Goal: Task Accomplishment & Management: Manage account settings

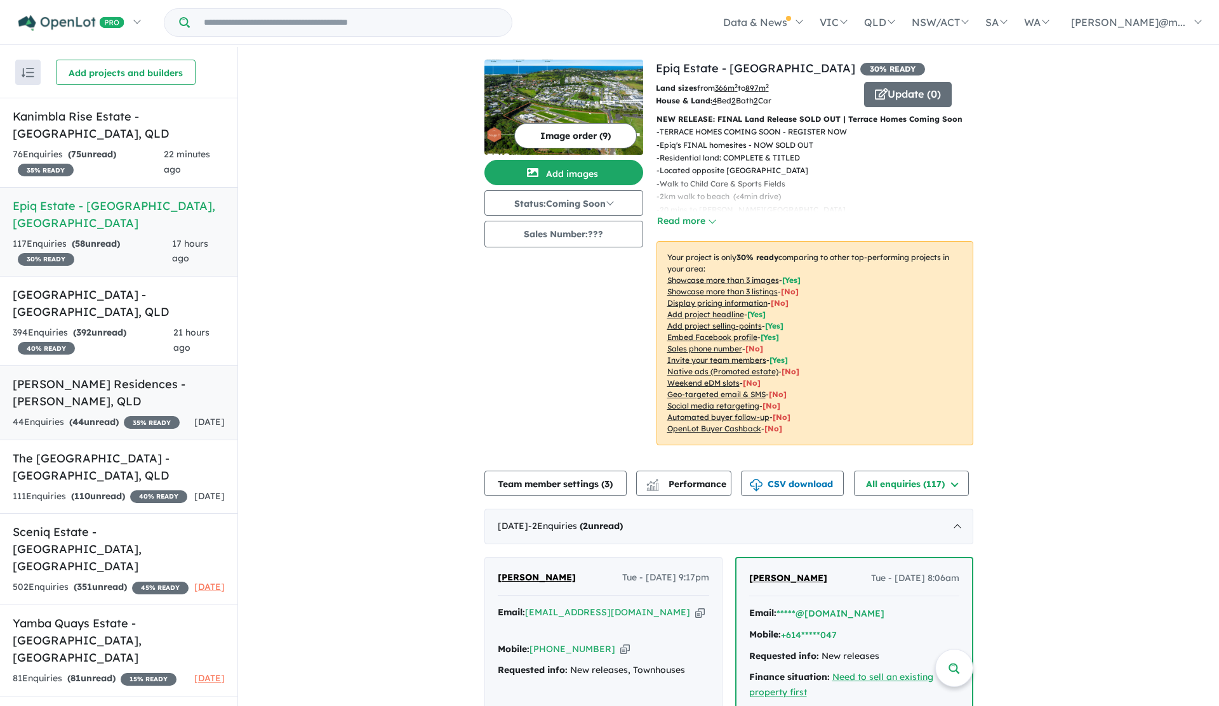
click at [107, 376] on h5 "[PERSON_NAME] Residences - [GEOGRAPHIC_DATA] , [GEOGRAPHIC_DATA]" at bounding box center [119, 393] width 212 height 34
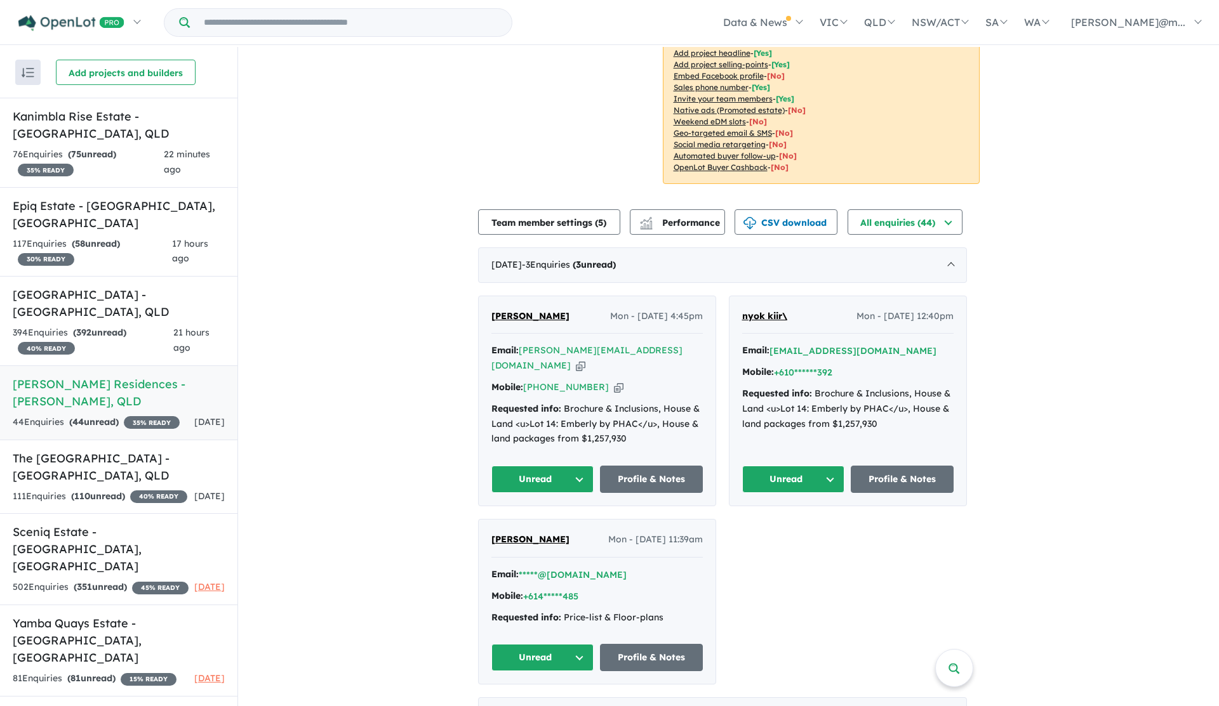
scroll to position [291, 0]
drag, startPoint x: 600, startPoint y: 302, endPoint x: 657, endPoint y: 303, distance: 56.5
click at [657, 310] on span "Mon - [DATE] 4:45pm" at bounding box center [656, 317] width 93 height 15
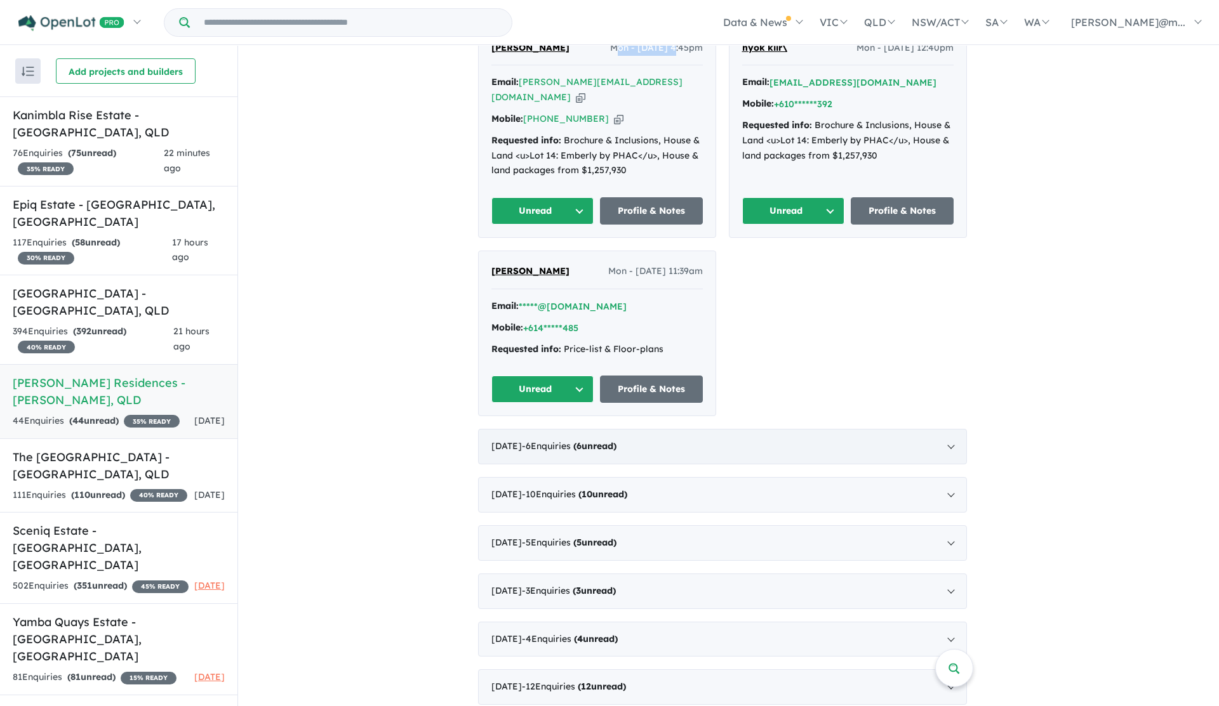
scroll to position [560, 0]
click at [576, 477] on div "[DATE] - 10 Enquir ies ( 10 unread)" at bounding box center [722, 495] width 489 height 36
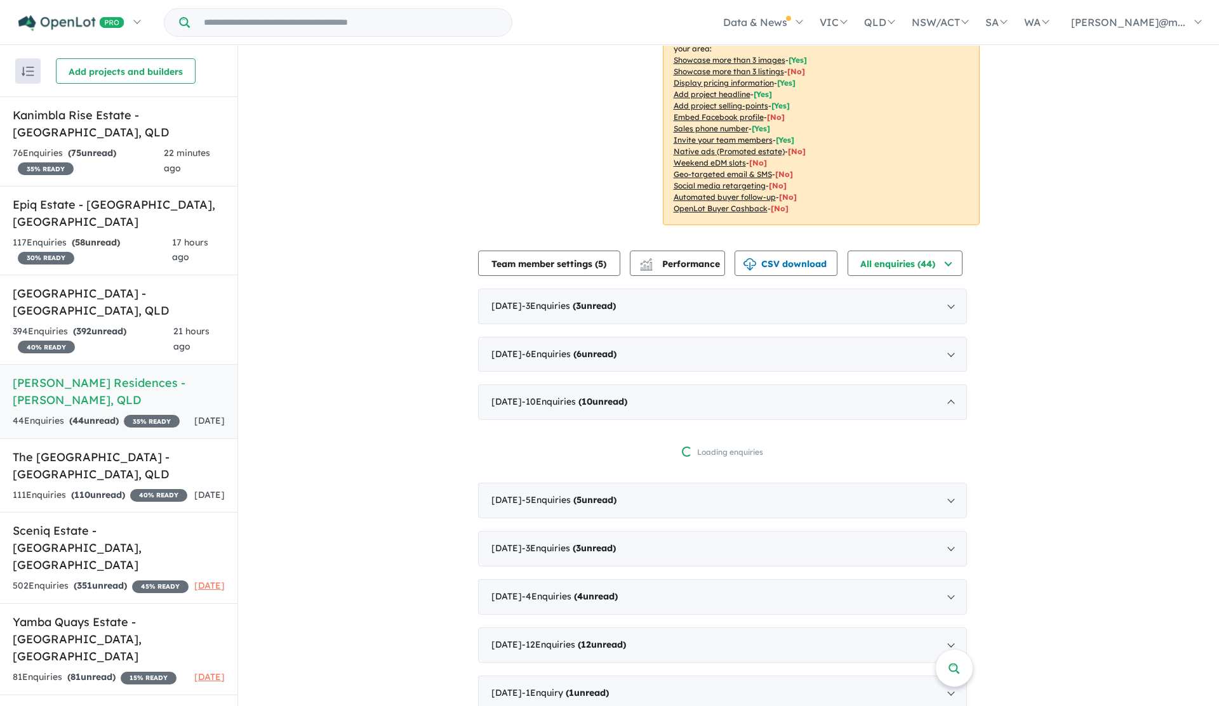
scroll to position [0, 0]
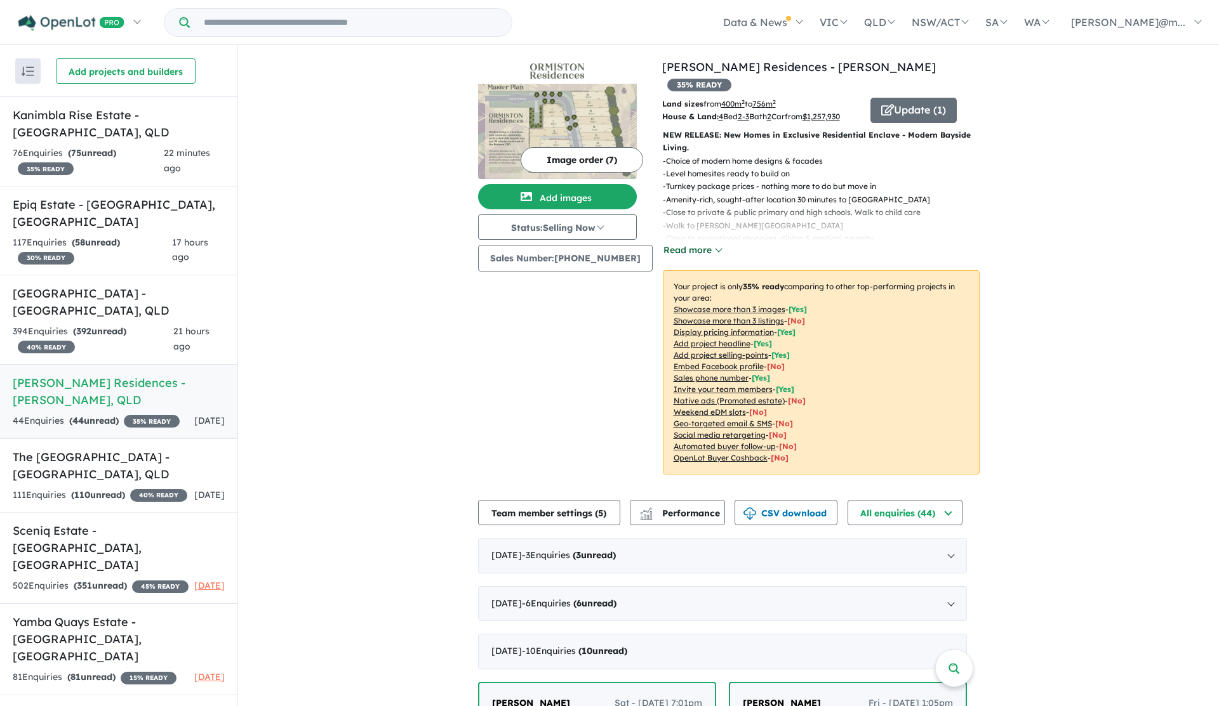
click at [706, 243] on button "Read more" at bounding box center [693, 250] width 60 height 15
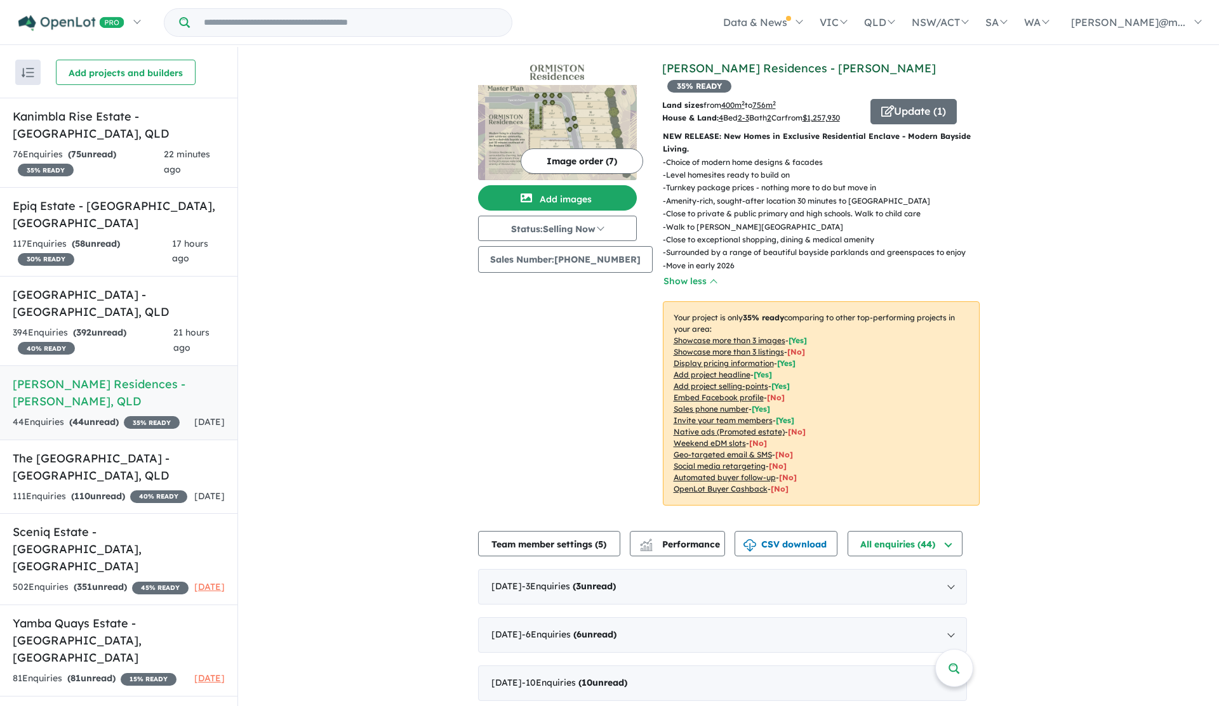
click at [743, 68] on link "[PERSON_NAME] Residences - [PERSON_NAME]" at bounding box center [799, 68] width 274 height 15
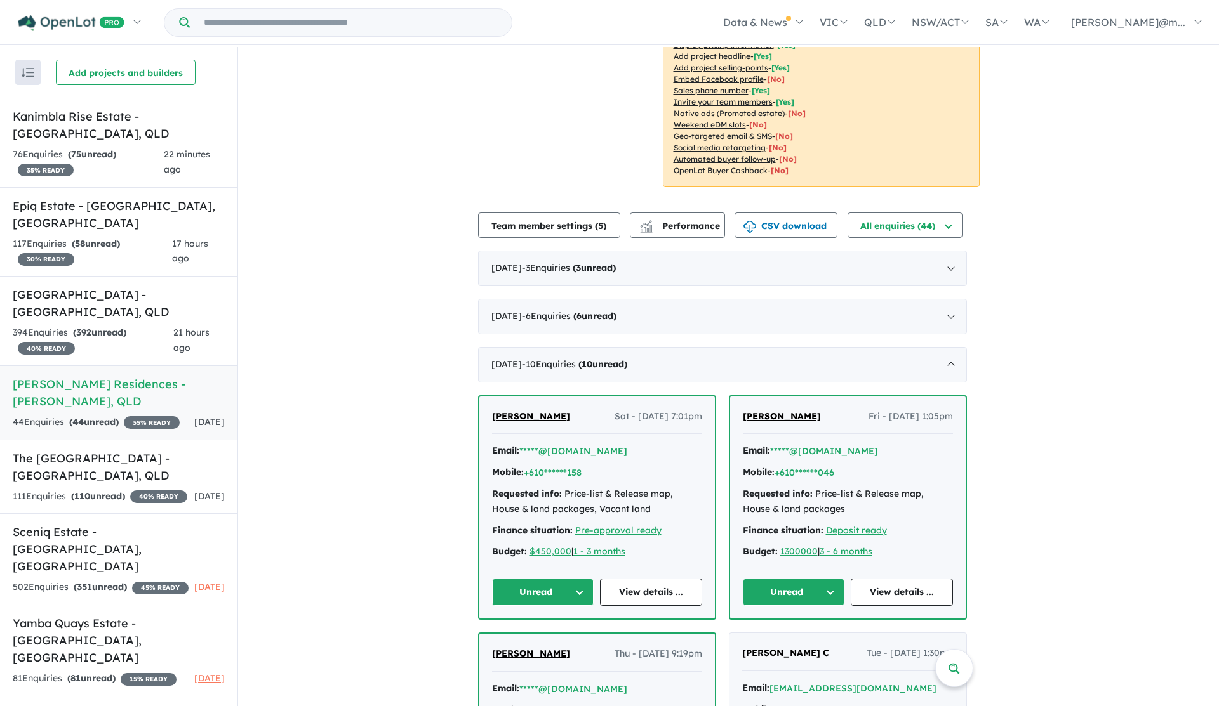
scroll to position [347, 0]
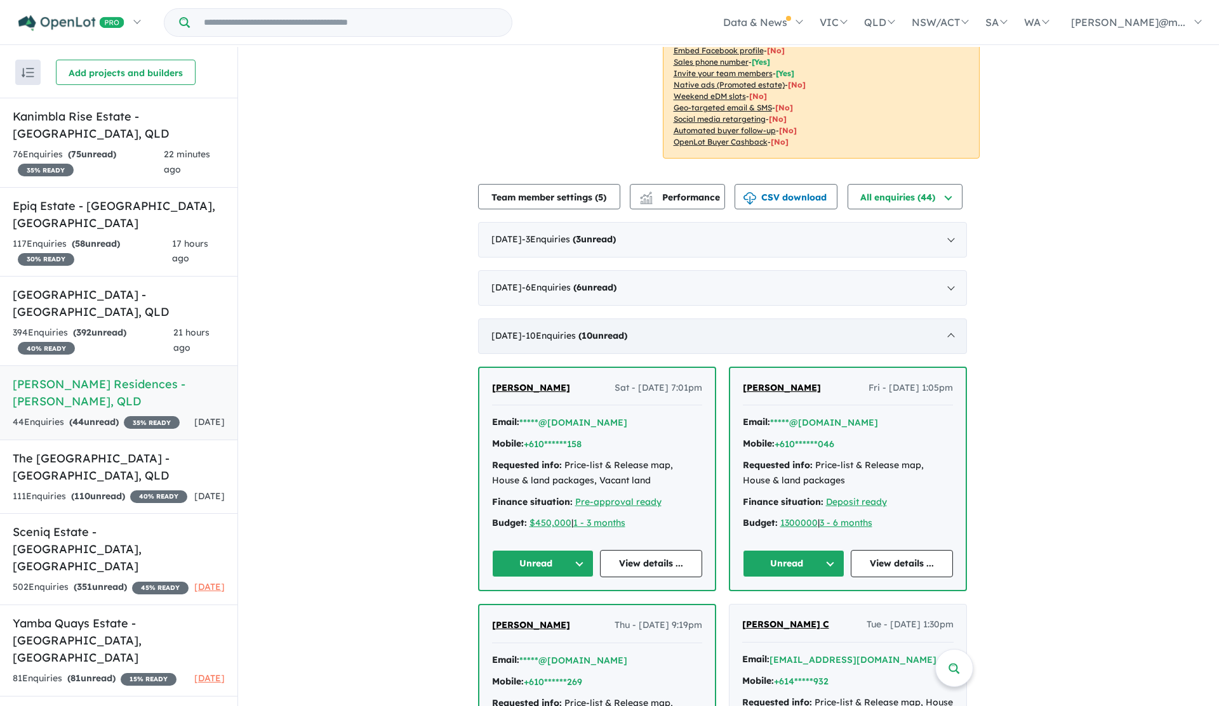
click at [952, 319] on div "[DATE] - 10 Enquir ies ( 10 unread)" at bounding box center [722, 337] width 489 height 36
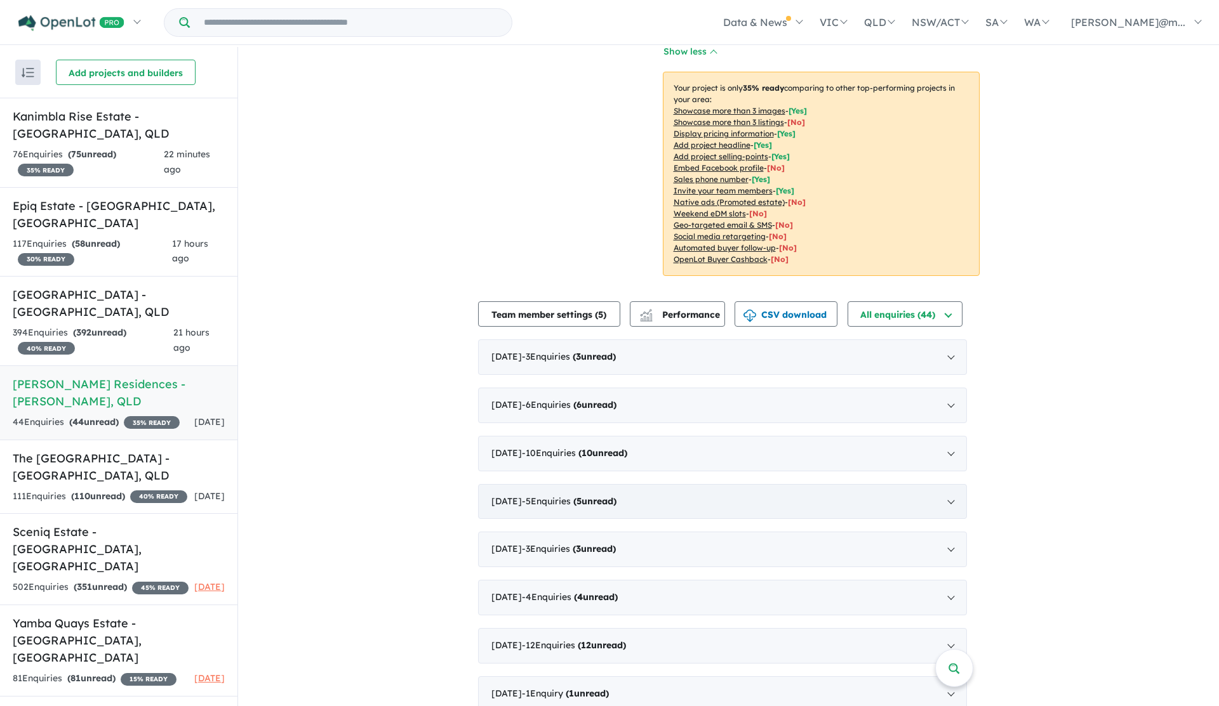
scroll to position [1, 0]
click at [701, 483] on div "[DATE] - 5 Enquir ies ( 5 unread)" at bounding box center [722, 501] width 489 height 36
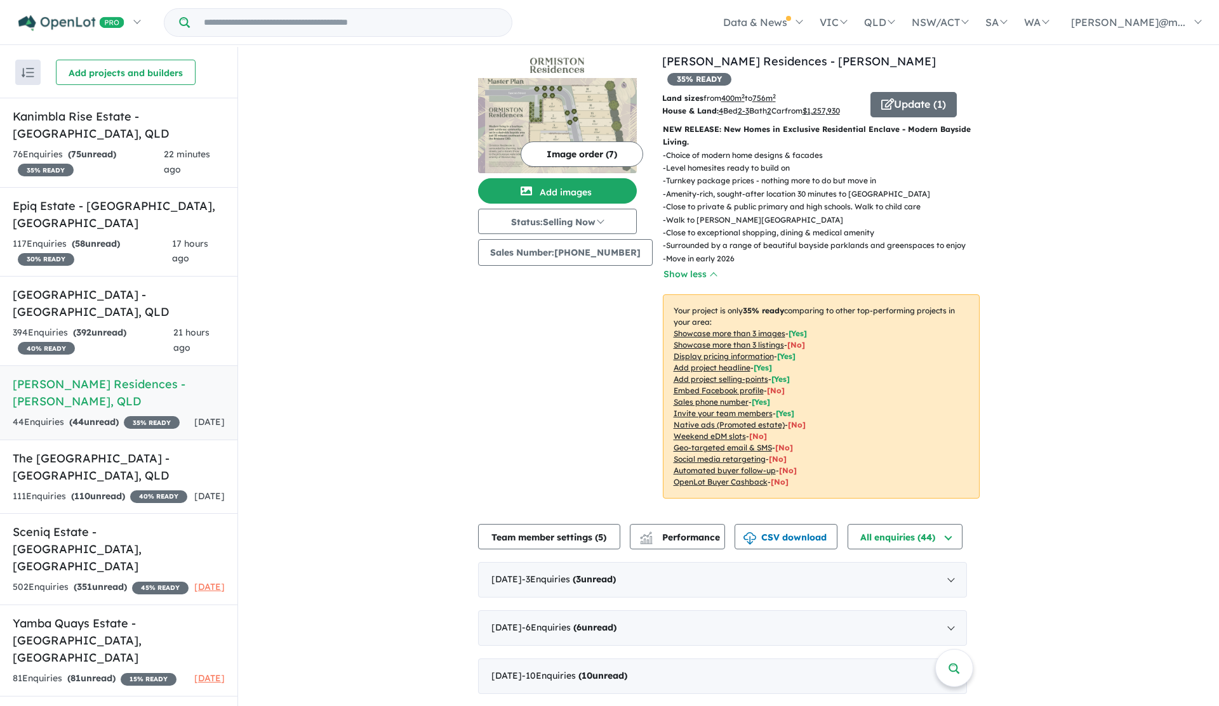
scroll to position [10, 0]
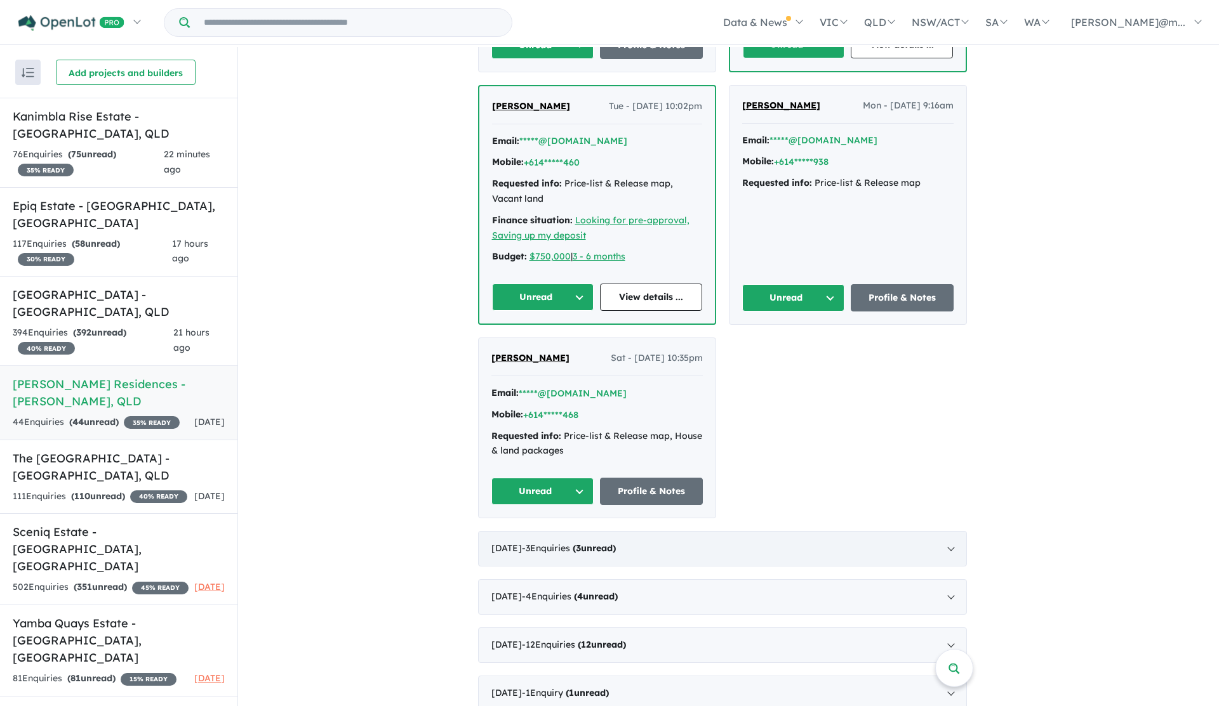
click at [578, 531] on div "[DATE] - 3 Enquir ies ( 3 unread)" at bounding box center [722, 549] width 489 height 36
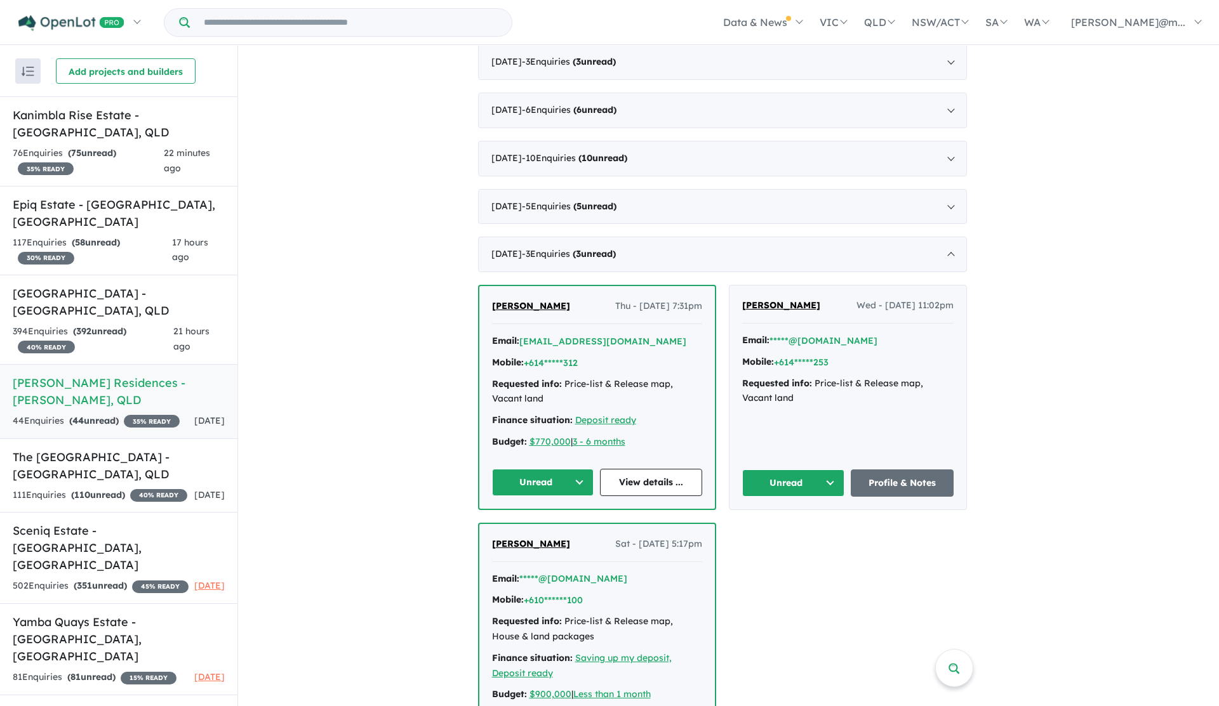
scroll to position [521, 0]
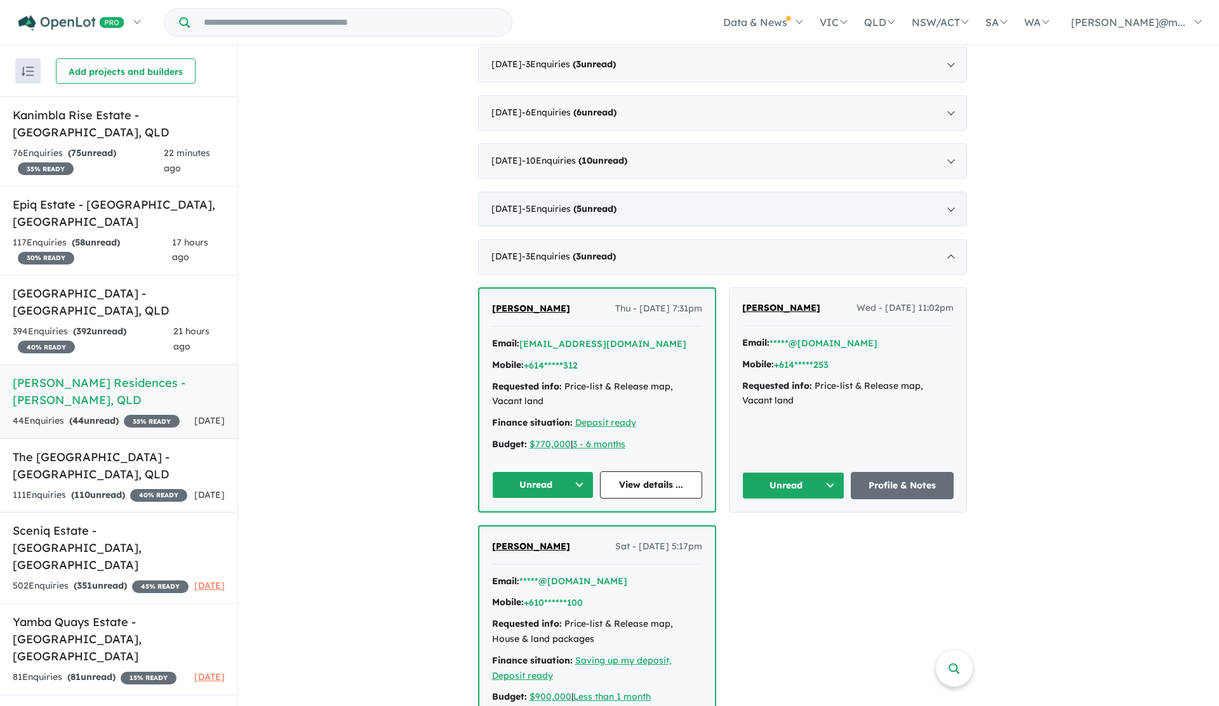
click at [649, 192] on div "[DATE] - 5 Enquir ies ( 5 unread)" at bounding box center [722, 210] width 489 height 36
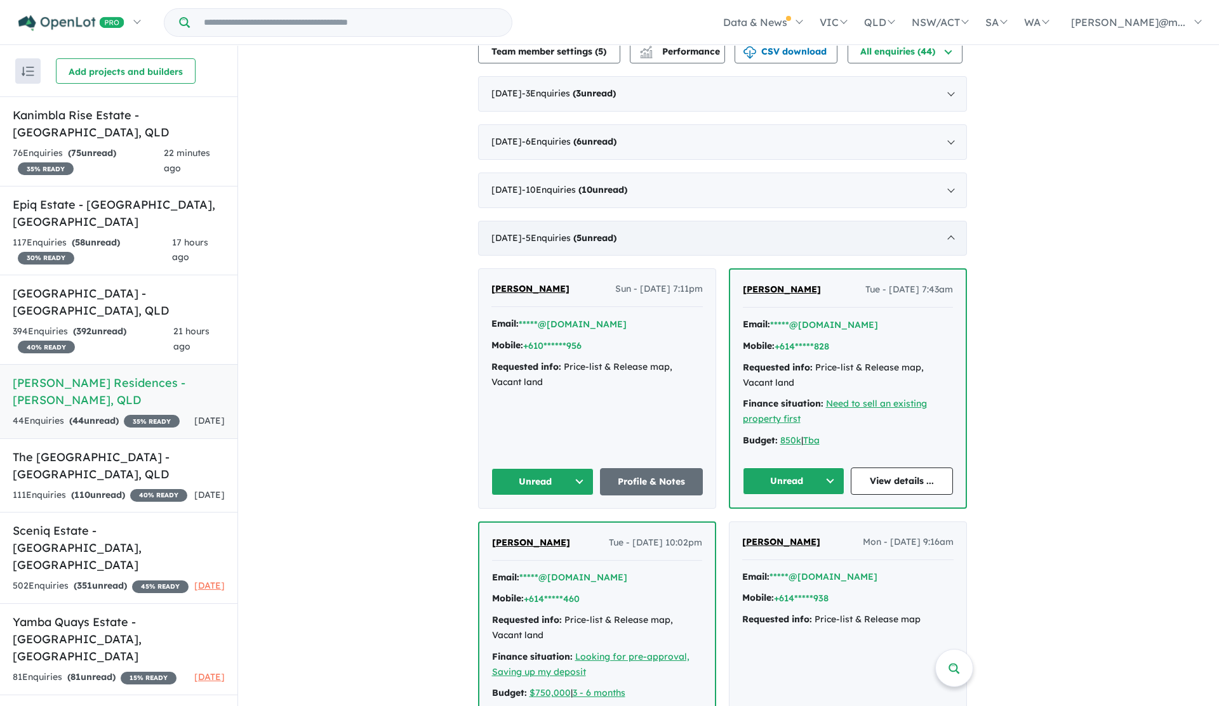
click at [573, 221] on div "[DATE] - 5 Enquir ies ( 5 unread)" at bounding box center [722, 239] width 489 height 36
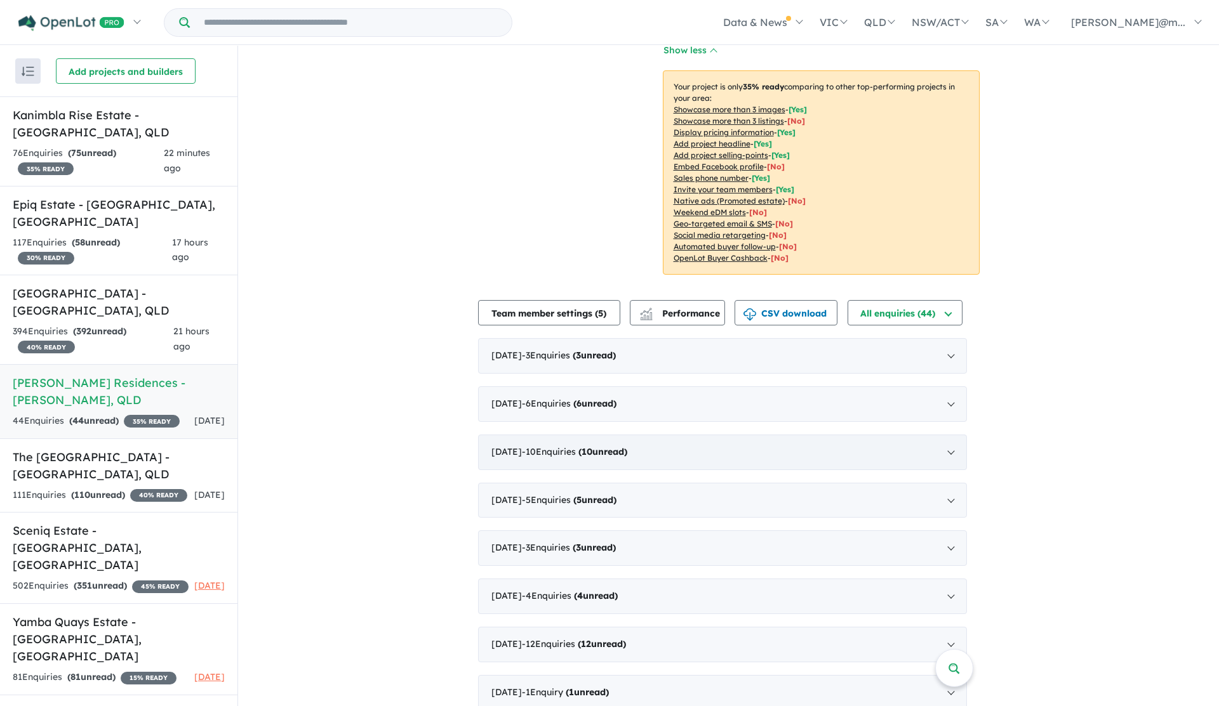
click at [549, 435] on div "[DATE] - 10 Enquir ies ( 10 unread)" at bounding box center [722, 453] width 489 height 36
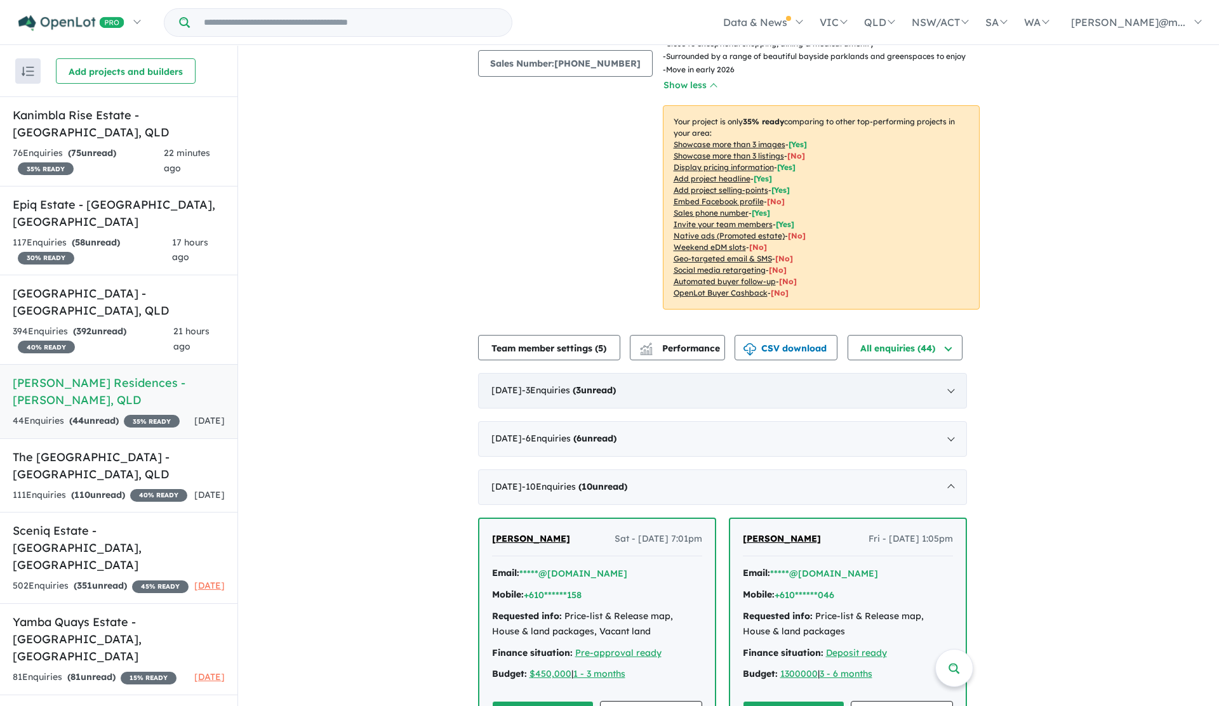
scroll to position [209, 0]
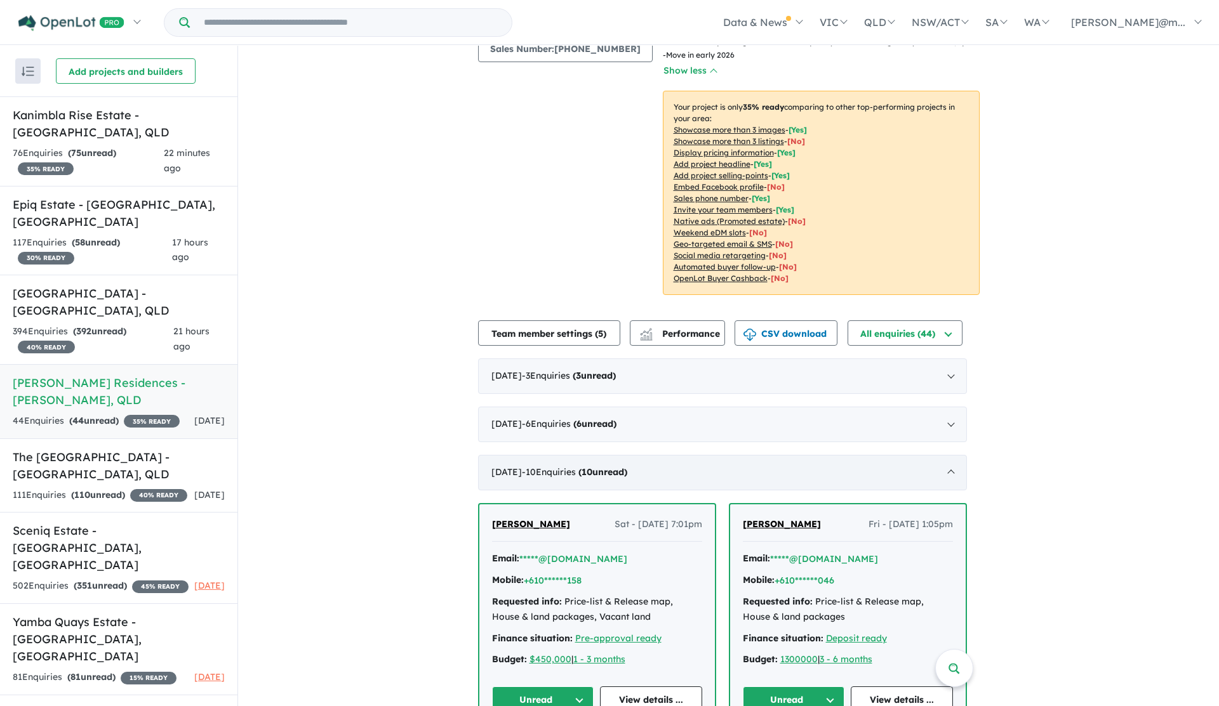
click at [953, 457] on div "[DATE] - 10 Enquir ies ( 10 unread)" at bounding box center [722, 473] width 489 height 36
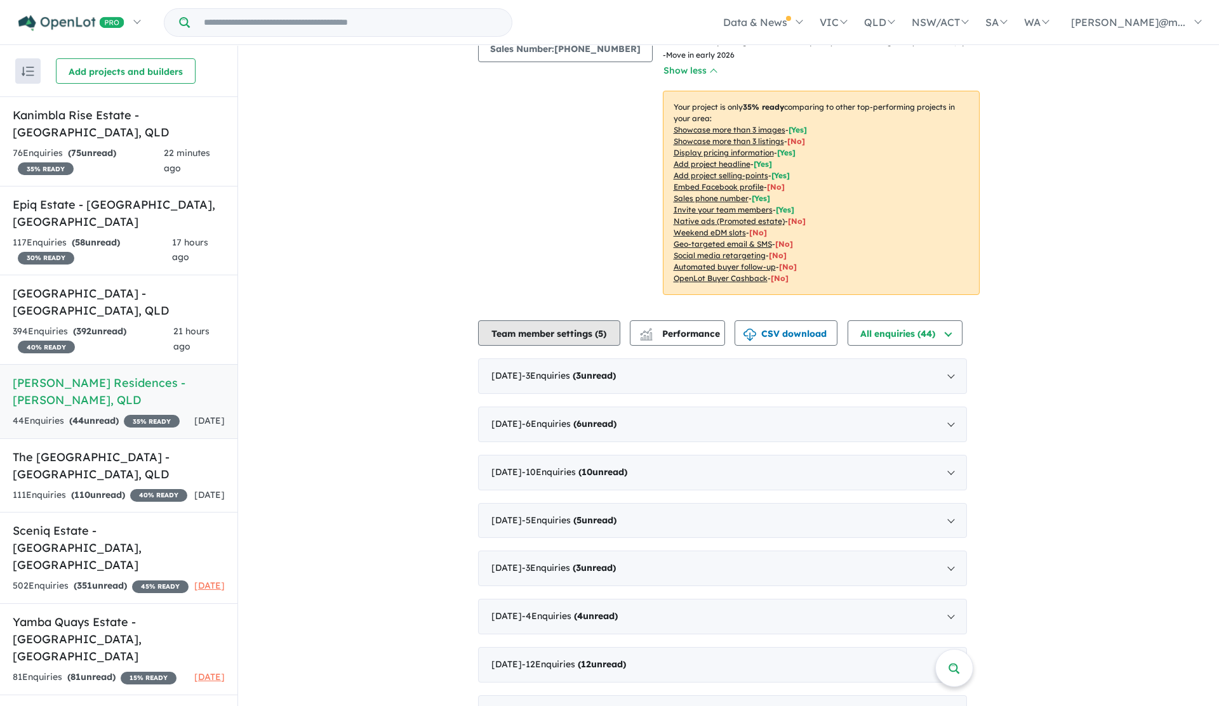
click at [551, 321] on button "Team member settings ( 5 )" at bounding box center [549, 333] width 142 height 25
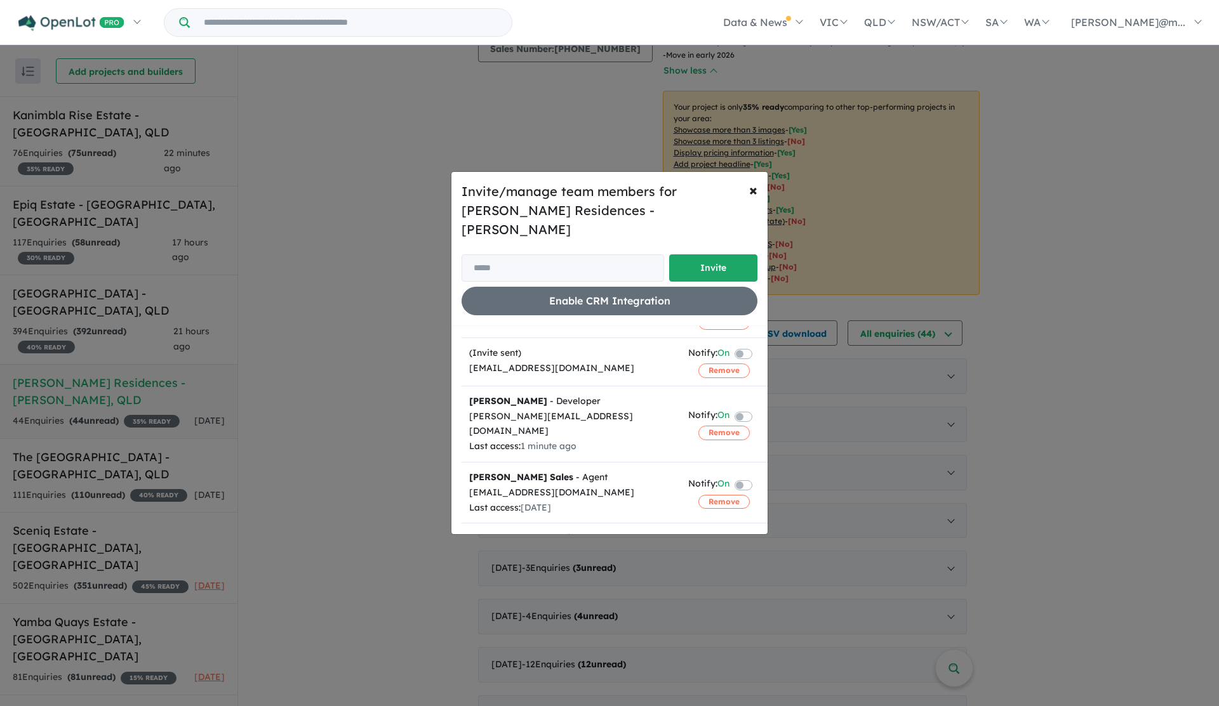
scroll to position [0, 0]
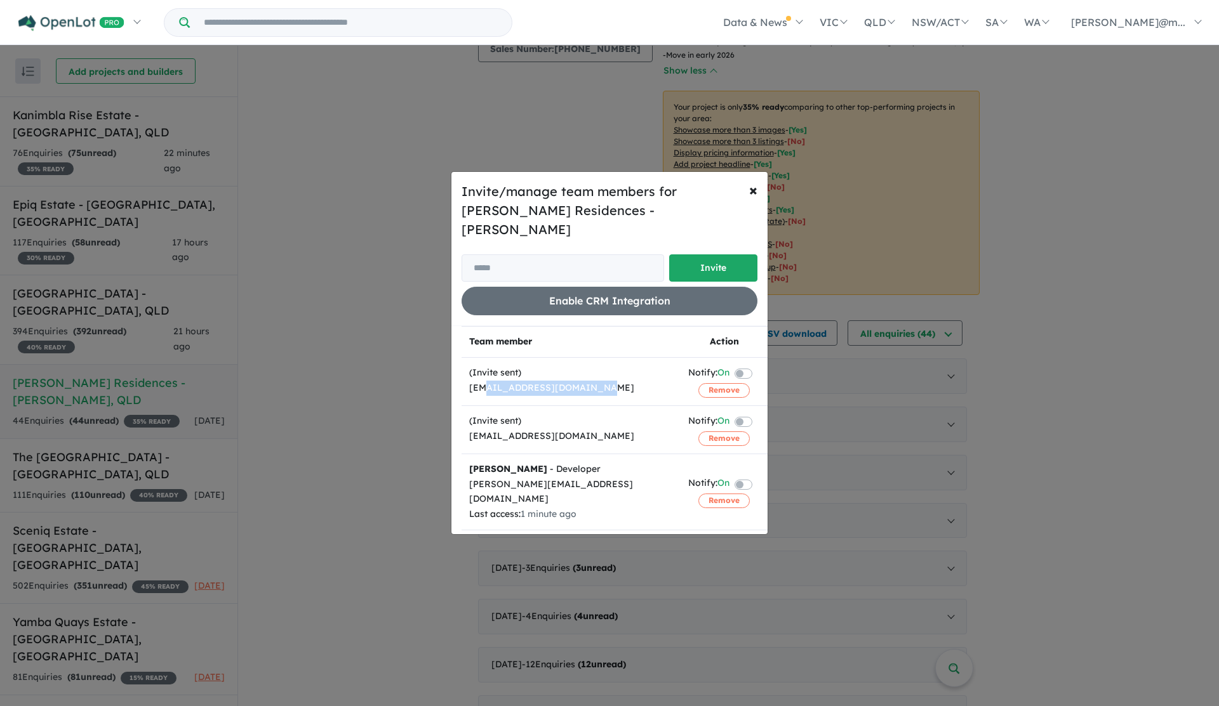
drag, startPoint x: 484, startPoint y: 383, endPoint x: 588, endPoint y: 382, distance: 104.7
click at [588, 382] on div "[EMAIL_ADDRESS][DOMAIN_NAME]" at bounding box center [571, 388] width 204 height 15
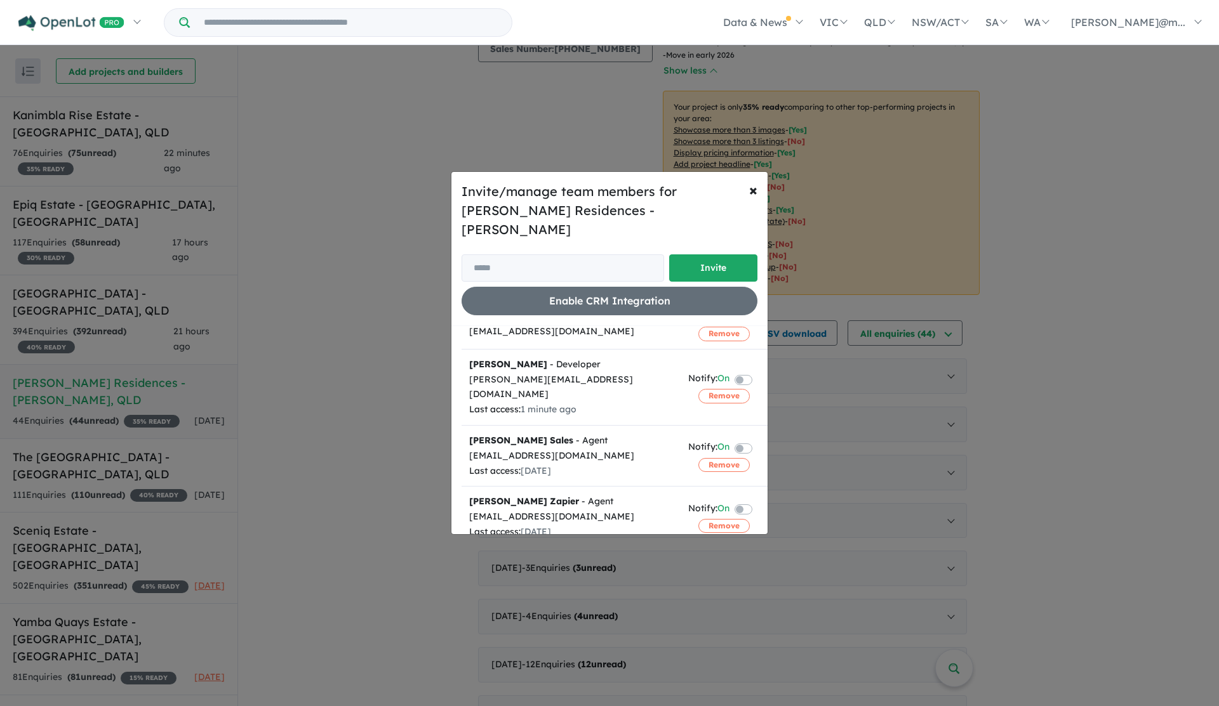
scroll to position [114, 0]
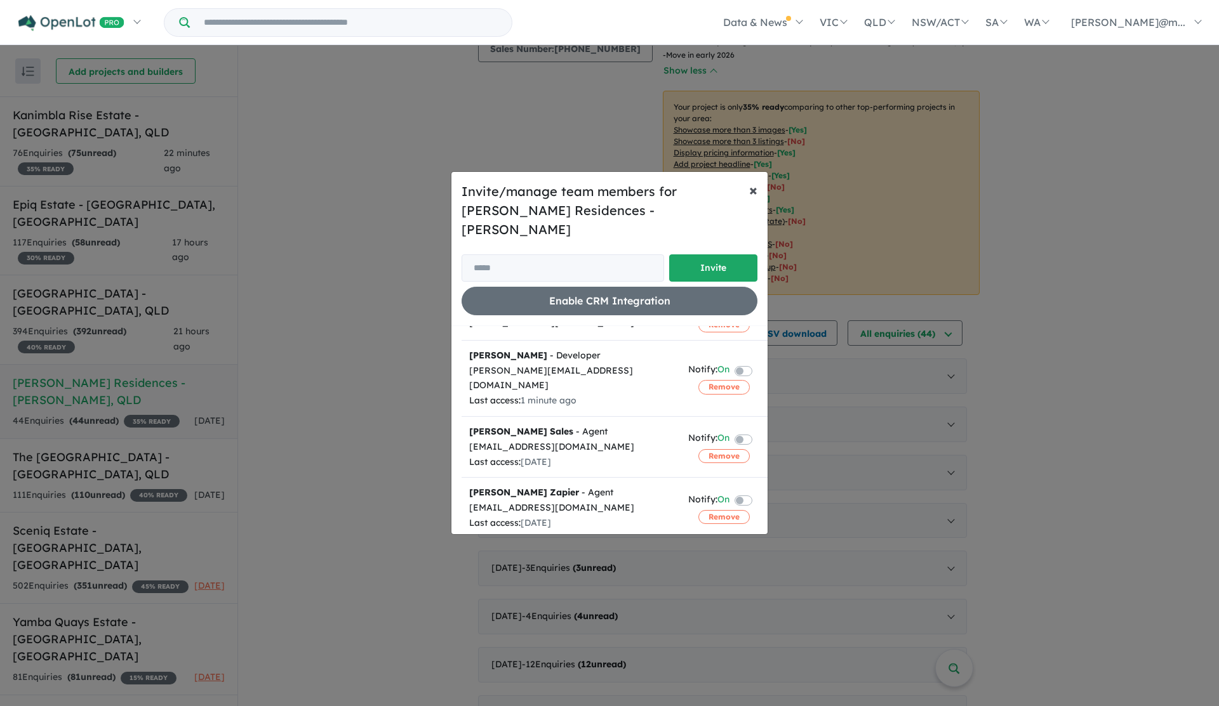
click at [748, 201] on button "× Close" at bounding box center [753, 190] width 29 height 36
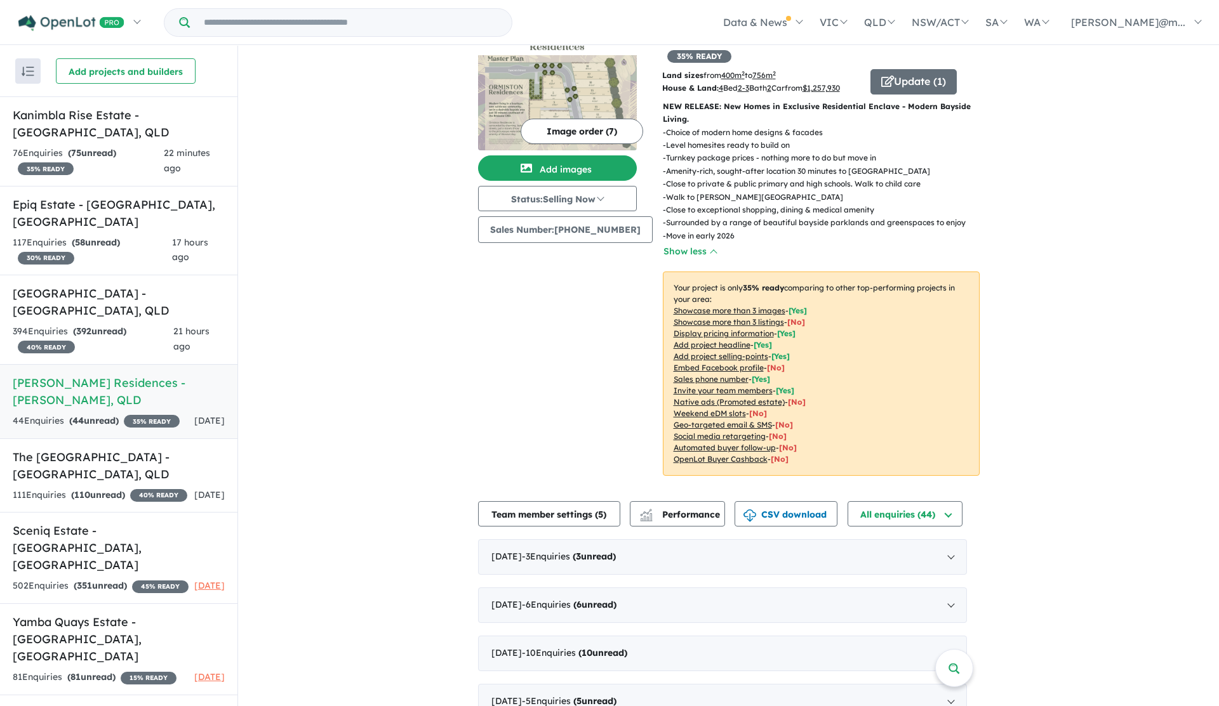
scroll to position [0, 0]
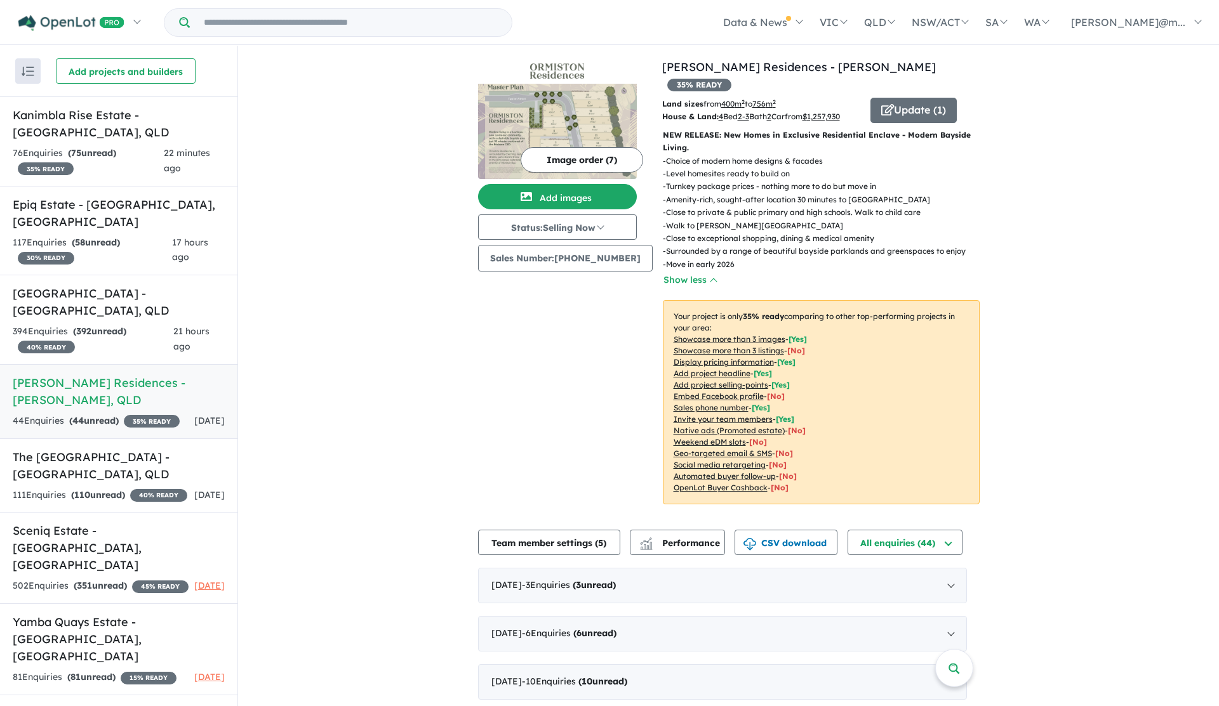
click at [1042, 300] on div "View 9 projects in your account [PERSON_NAME] Residences - [PERSON_NAME] 35 % R…" at bounding box center [728, 500] width 981 height 908
